Goal: Navigation & Orientation: Understand site structure

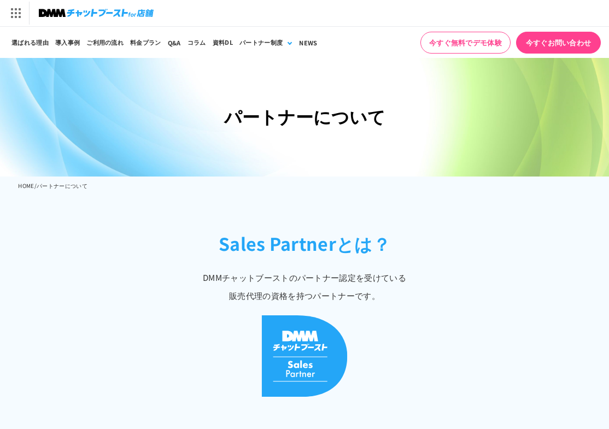
click at [287, 191] on div "HOME / パートナーについて" at bounding box center [304, 187] width 609 height 21
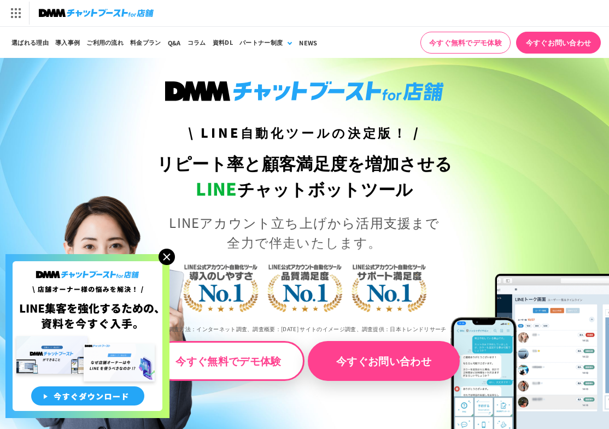
click at [166, 256] on img at bounding box center [166, 257] width 16 height 16
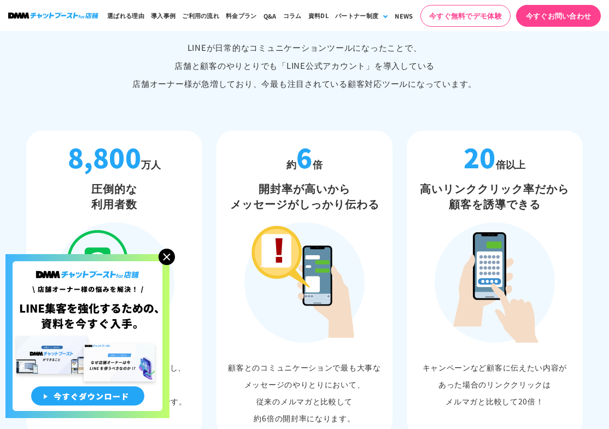
scroll to position [546, 0]
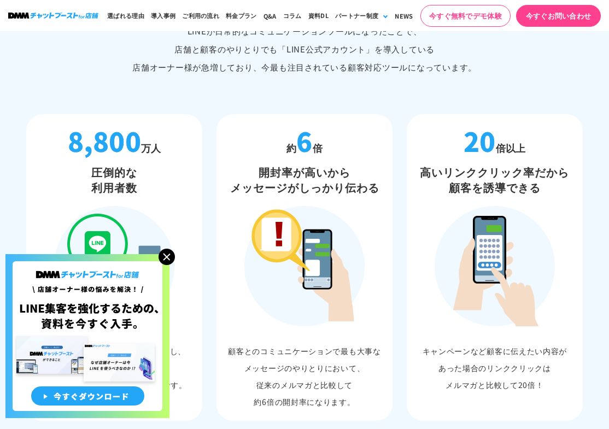
click at [165, 258] on img at bounding box center [166, 257] width 16 height 16
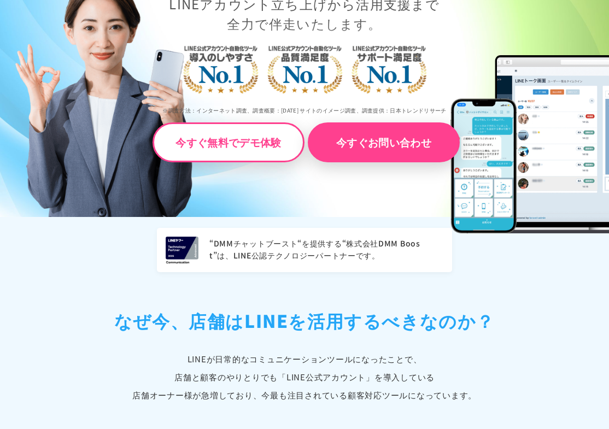
scroll to position [0, 0]
